Goal: Check status: Check status

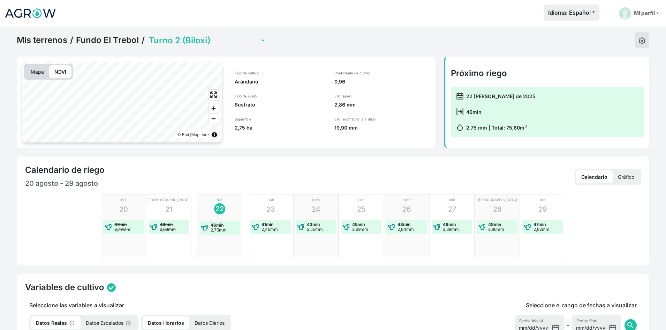
select select "2279"
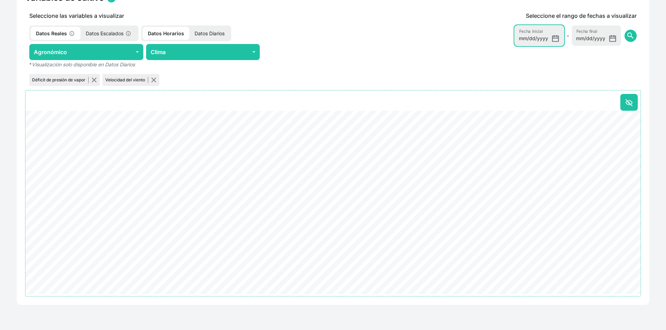
click at [558, 40] on input "[DATE]" at bounding box center [539, 35] width 49 height 20
type input "[DATE]"
click at [632, 38] on span "search" at bounding box center [630, 35] width 8 height 8
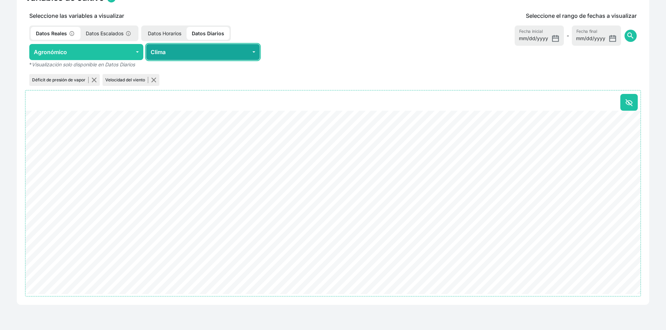
click at [252, 53] on button "Clima" at bounding box center [203, 52] width 114 height 16
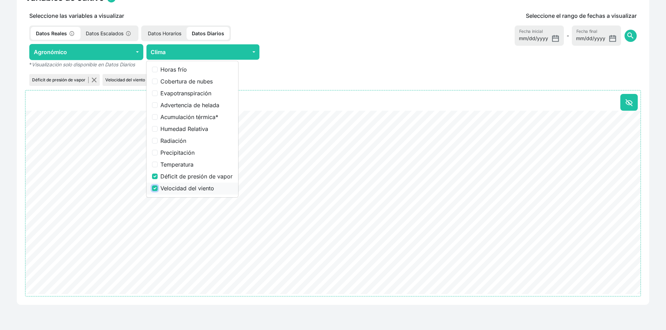
click at [155, 187] on input "Velocidad del viento" at bounding box center [155, 188] width 6 height 6
checkbox input "false"
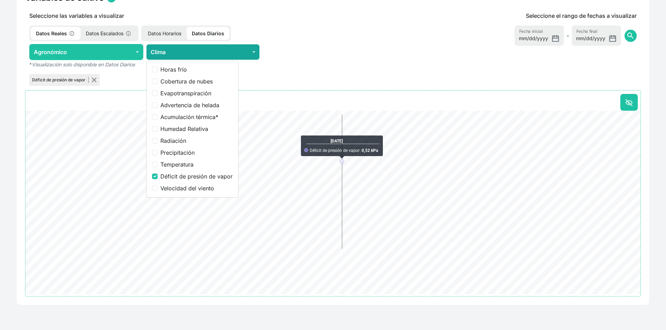
drag, startPoint x: 330, startPoint y: 54, endPoint x: 237, endPoint y: 45, distance: 93.2
click at [330, 54] on div at bounding box center [320, 52] width 114 height 16
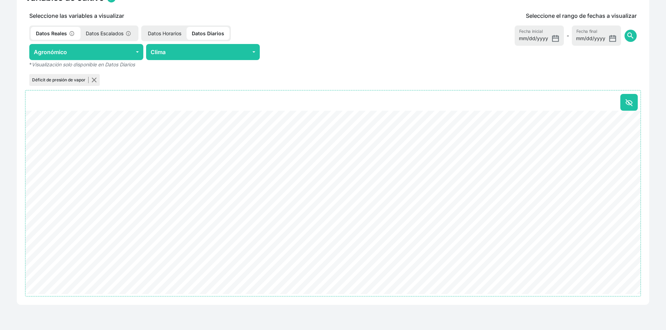
click at [173, 32] on p "Datos Horarios" at bounding box center [165, 33] width 44 height 13
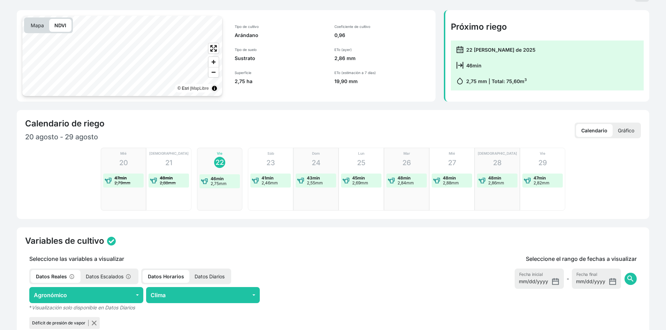
scroll to position [0, 0]
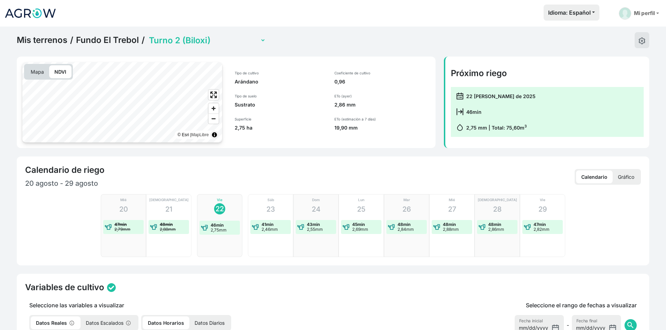
click at [165, 39] on select "Turno 1 (Sin plantar) Turno 2 (Biloxi) Turno 3 (Biloxi) Turno 4 (Emerald Pequeñ…" at bounding box center [207, 40] width 118 height 11
click at [148, 35] on select "Turno 1 (Sin plantar) Turno 2 (Biloxi) Turno 3 (Biloxi) Turno 4 (Emerald Pequeñ…" at bounding box center [207, 40] width 118 height 11
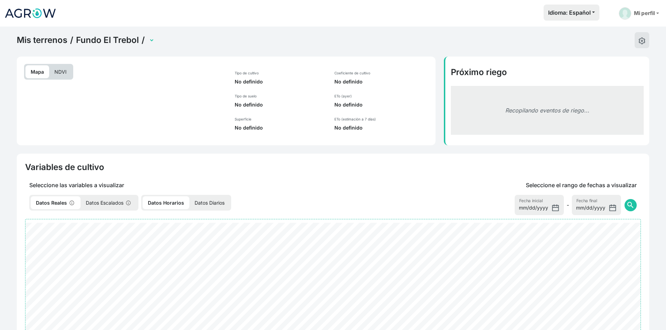
select select "1844"
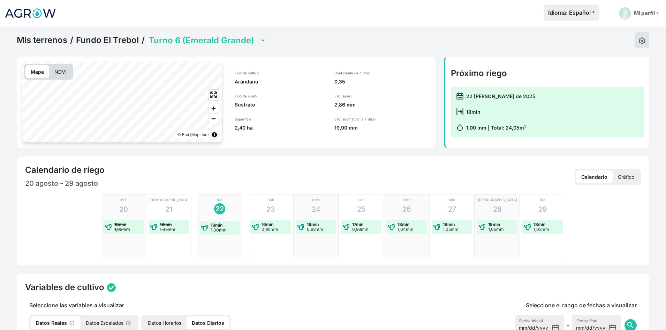
click at [63, 72] on p "NDVI" at bounding box center [60, 71] width 23 height 13
